Goal: Obtain resource: Obtain resource

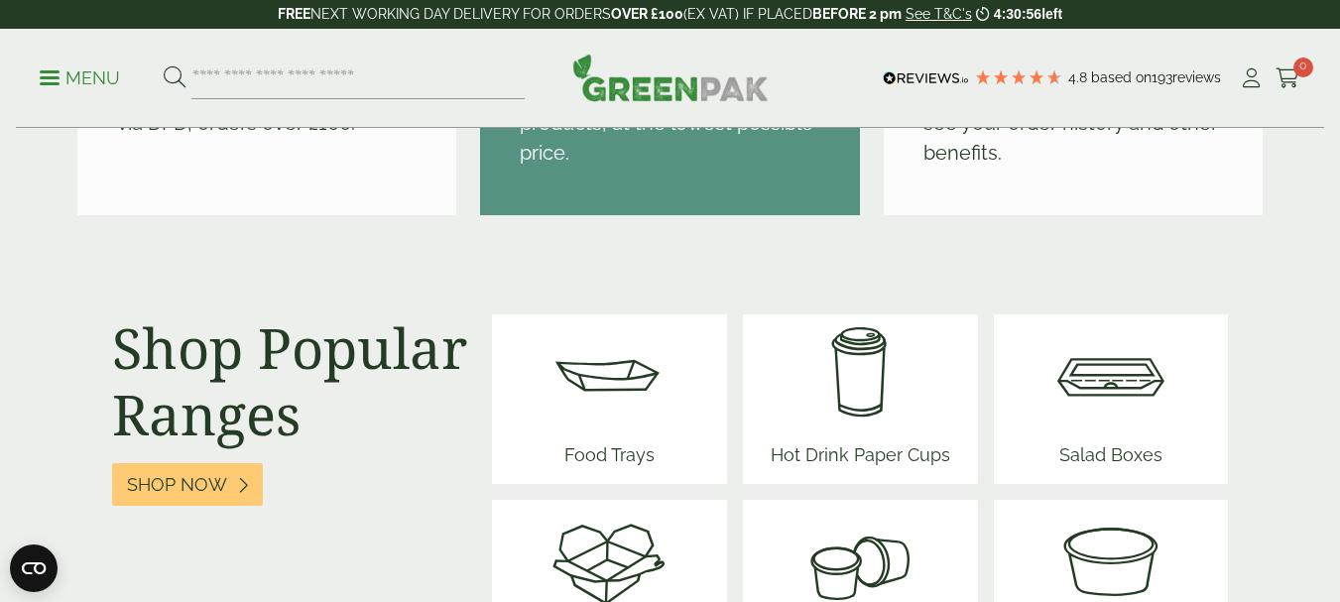
scroll to position [2480, 0]
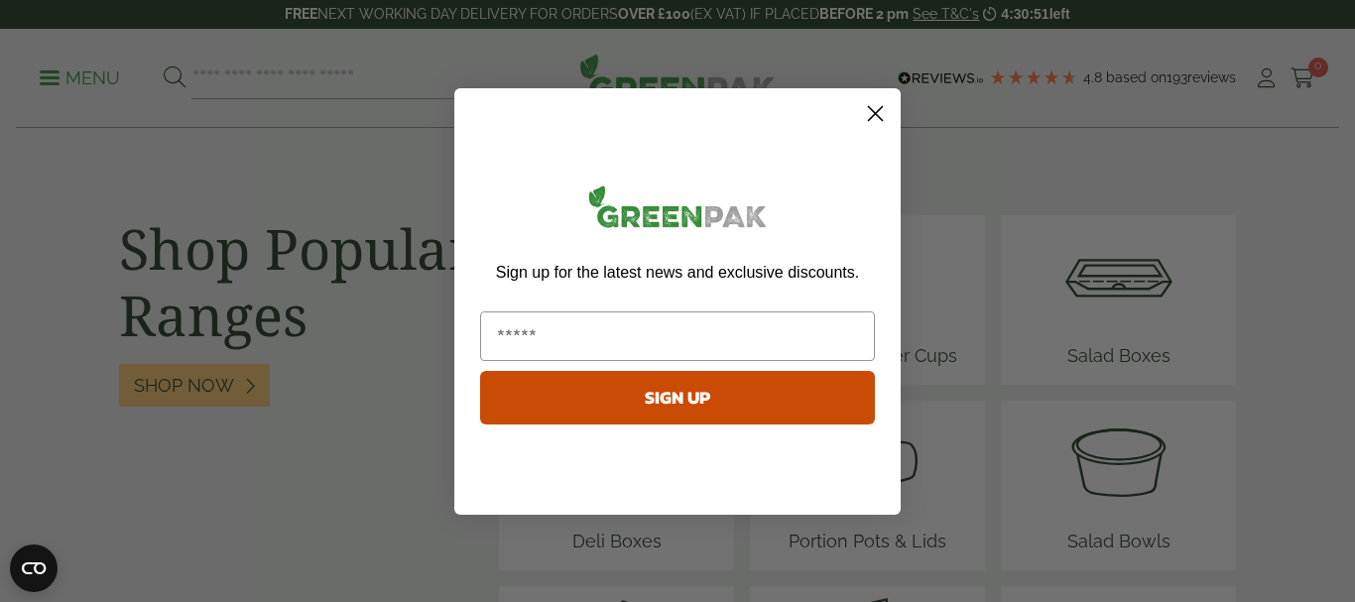
click at [874, 110] on circle "Close dialog" at bounding box center [875, 112] width 33 height 33
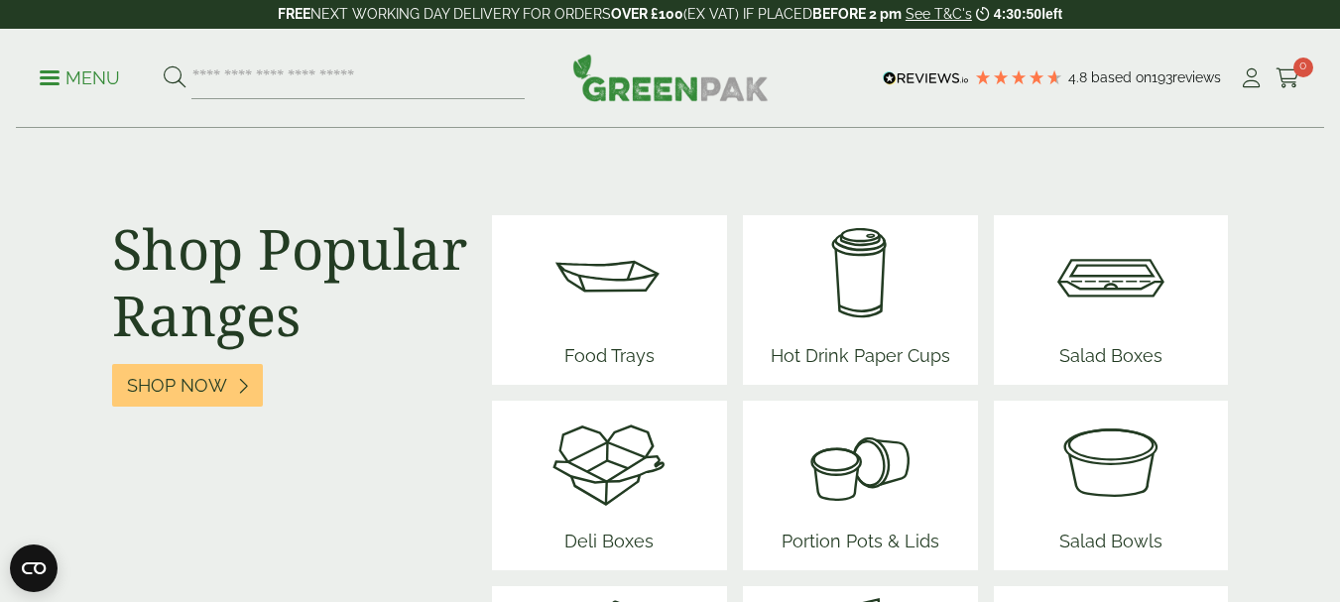
click at [1140, 344] on span "Salad Boxes" at bounding box center [1111, 359] width 119 height 51
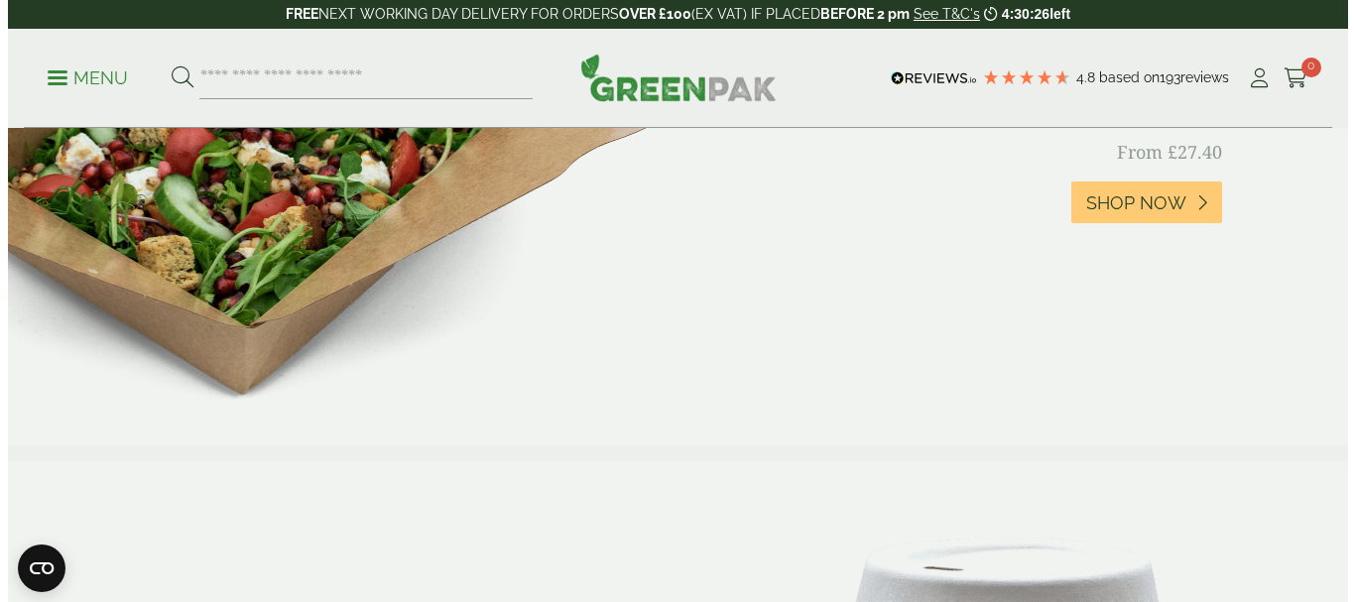
scroll to position [1091, 0]
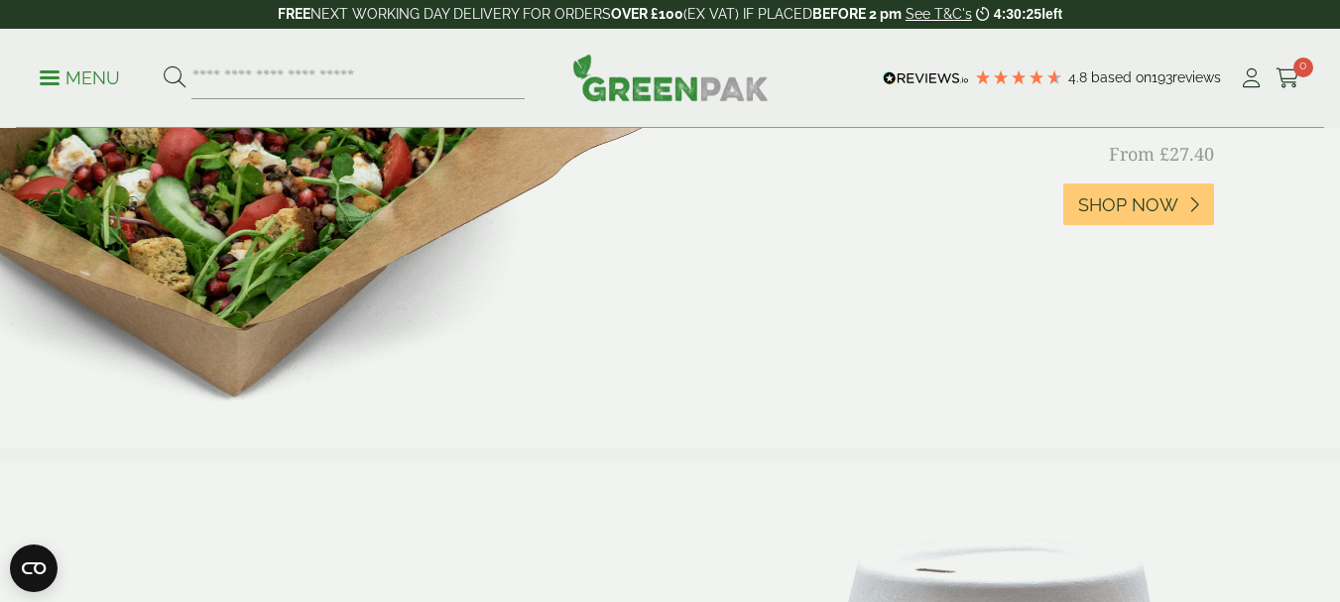
click at [52, 88] on p "Menu" at bounding box center [80, 78] width 80 height 24
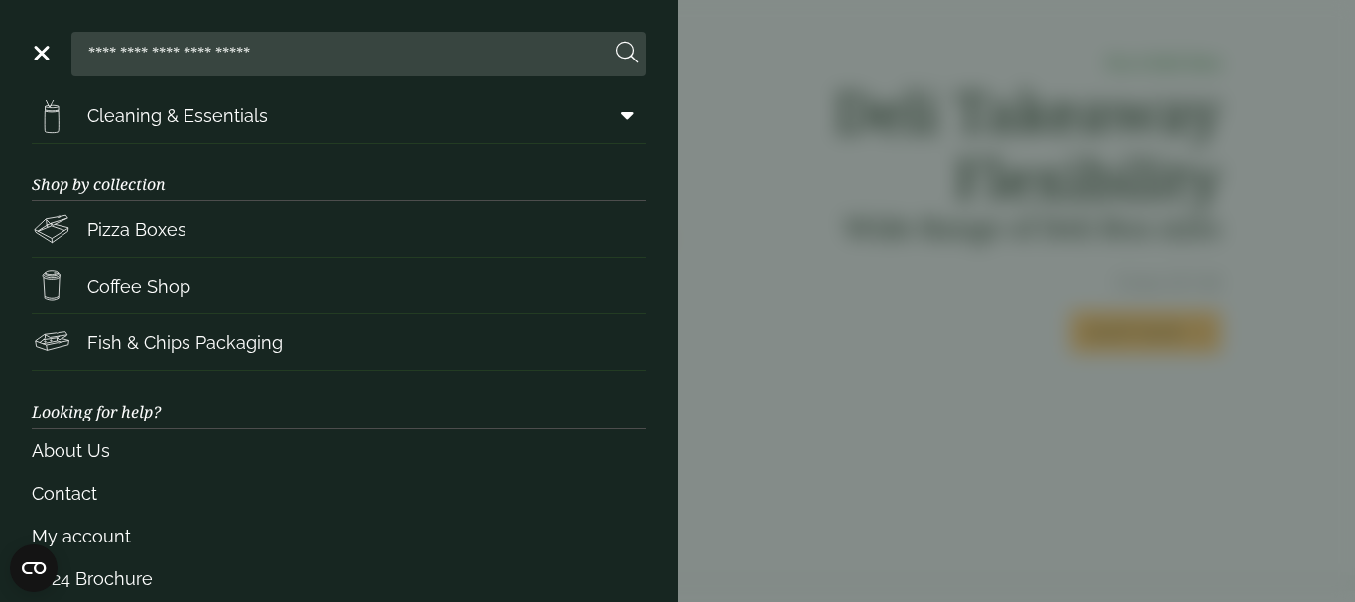
scroll to position [383, 0]
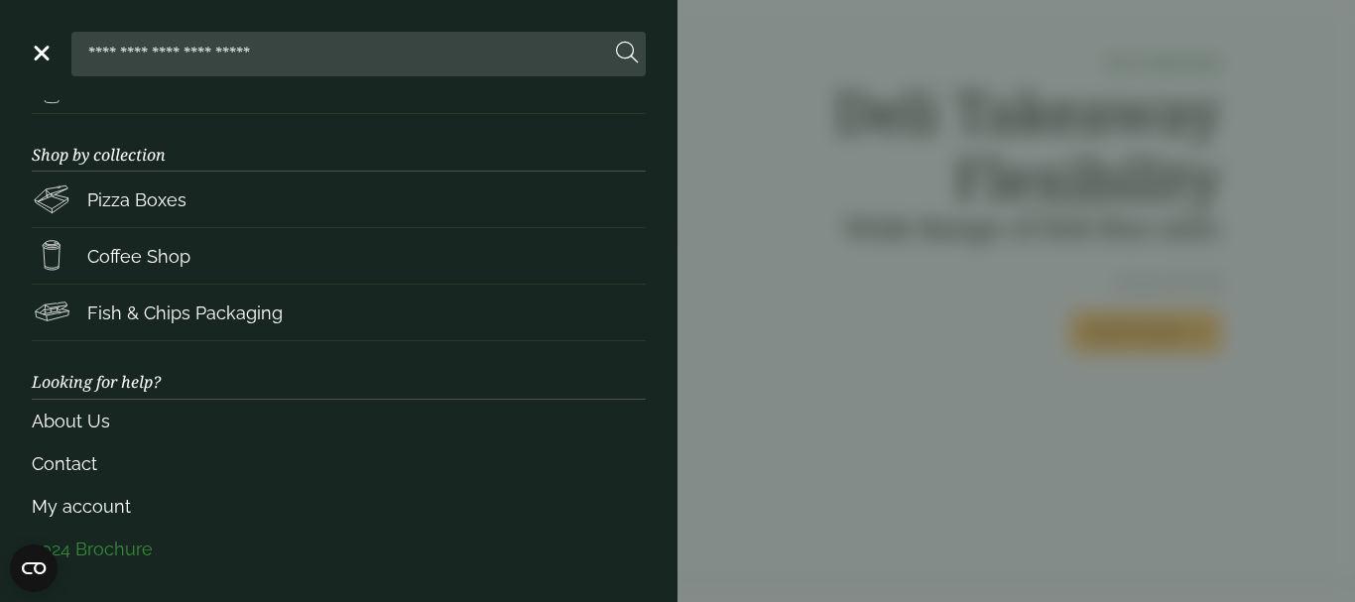
click at [152, 549] on link "2024 Brochure" at bounding box center [339, 549] width 614 height 43
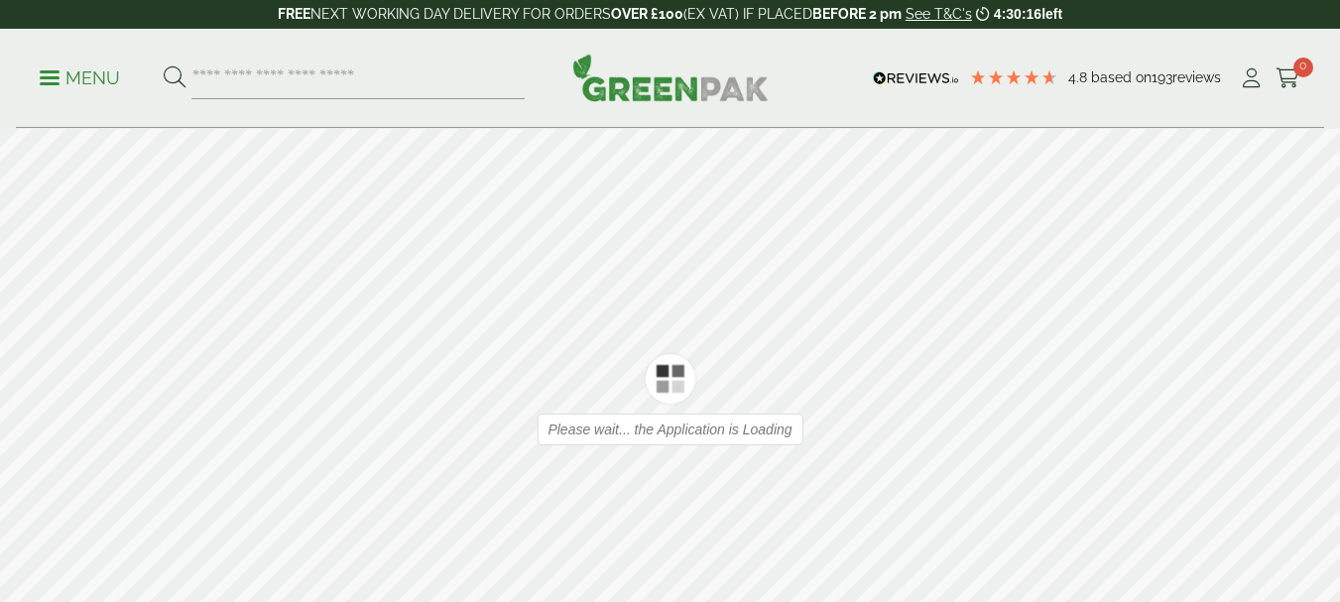
type input "*"
type input "**"
click at [1312, 408] on icon at bounding box center [1311, 400] width 19 height 52
click at [1313, 391] on icon at bounding box center [1311, 383] width 19 height 52
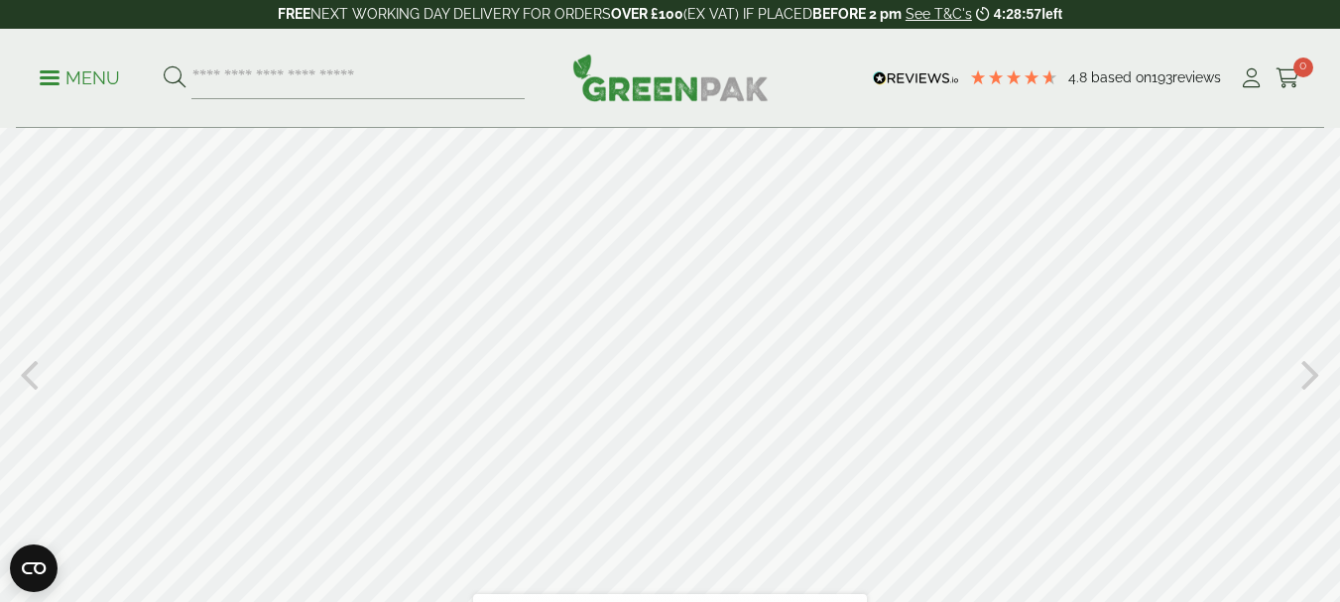
scroll to position [47, 0]
click at [1304, 362] on icon at bounding box center [1311, 353] width 19 height 52
type input "**"
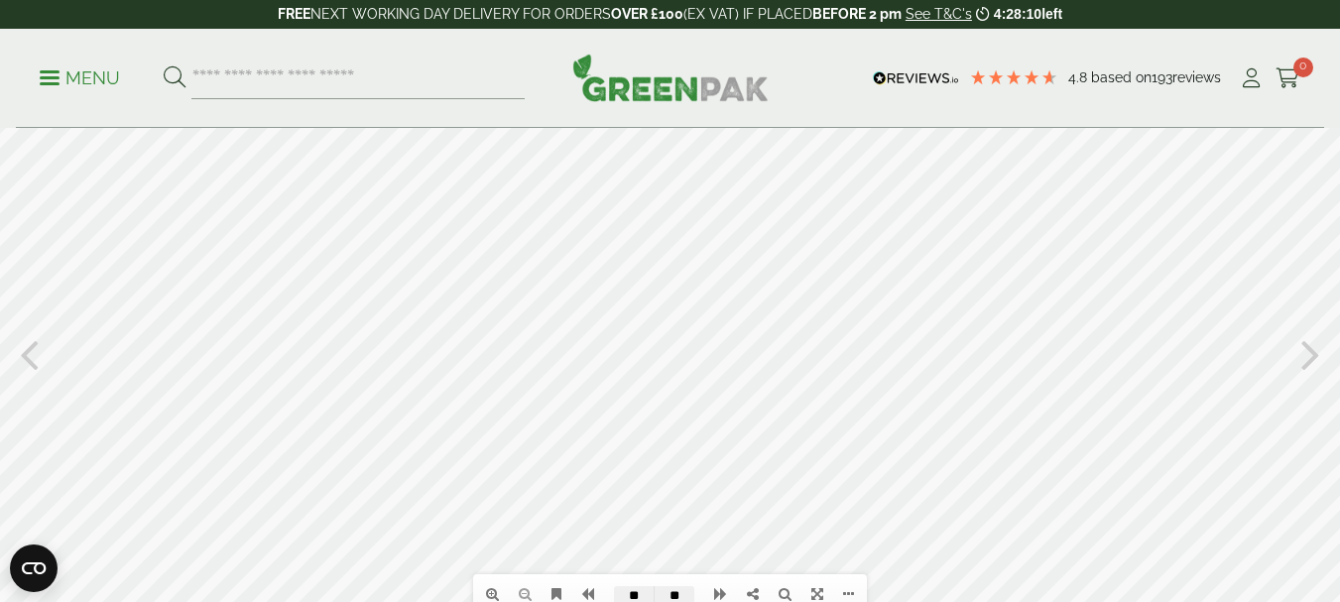
click at [733, 344] on div at bounding box center [670, 353] width 1340 height 542
click at [724, 328] on div at bounding box center [670, 353] width 1340 height 542
click at [492, 592] on icon at bounding box center [492, 594] width 13 height 14
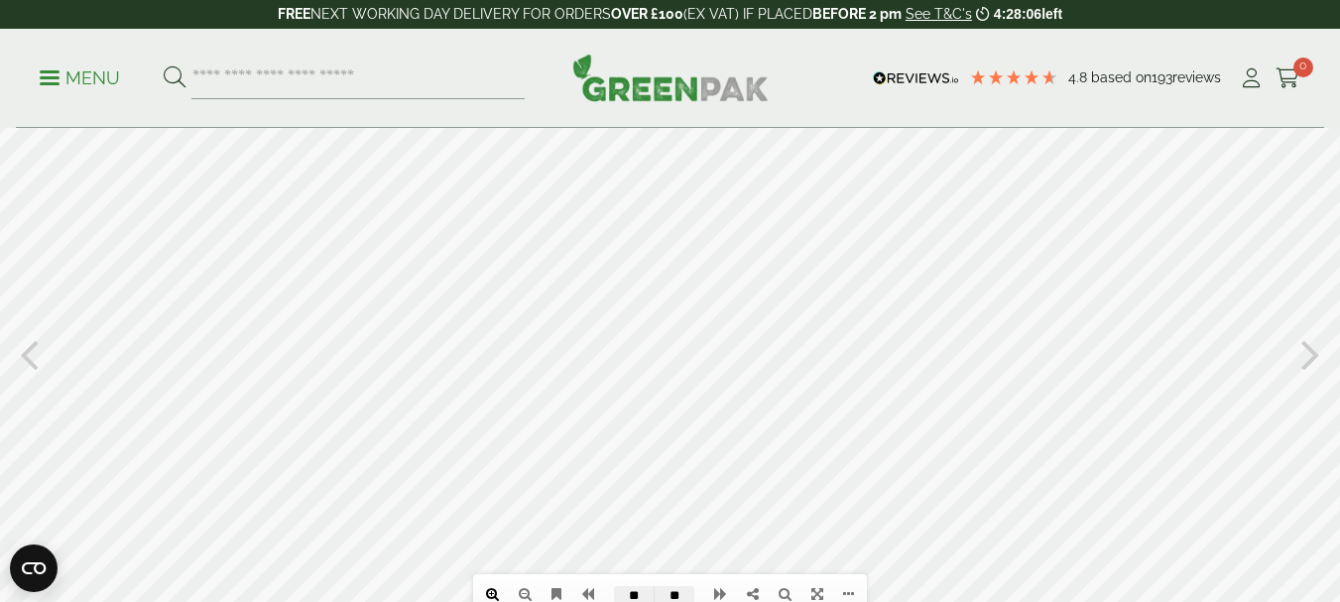
click at [492, 592] on icon at bounding box center [492, 594] width 13 height 14
